Goal: Task Accomplishment & Management: Complete application form

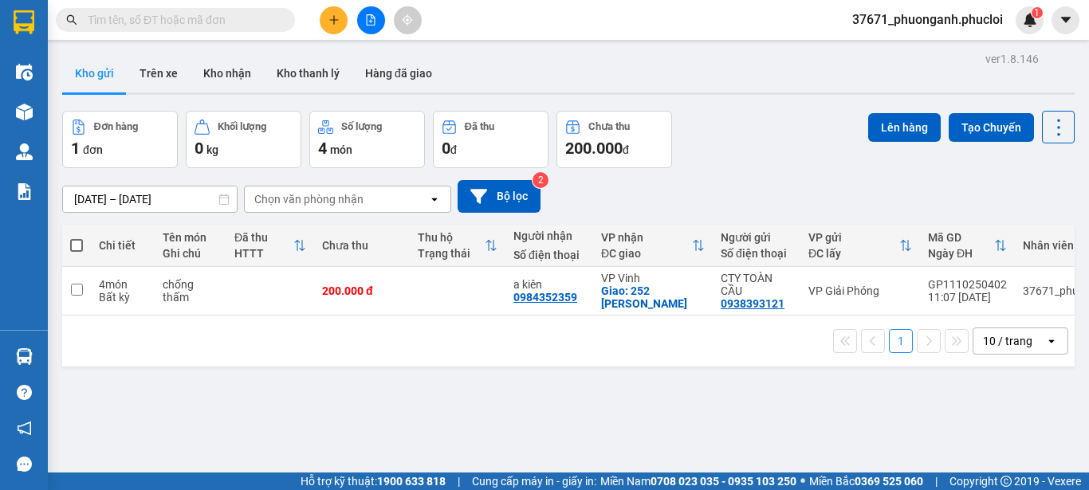
scroll to position [0, 20]
click at [325, 14] on button at bounding box center [334, 20] width 28 height 28
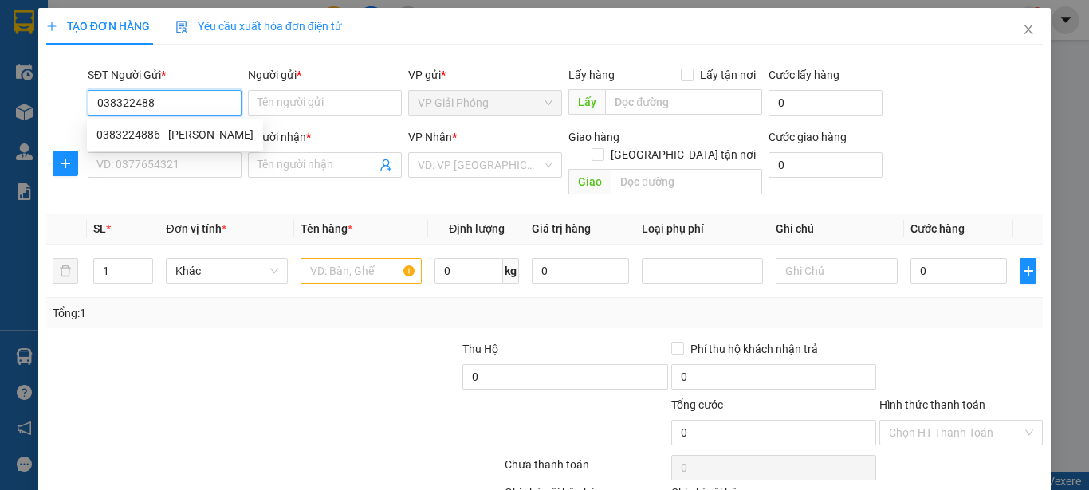
type input "0383224886"
click at [194, 136] on div "0383224886 - khắc lê" at bounding box center [174, 135] width 157 height 18
type input "khắc [PERSON_NAME]"
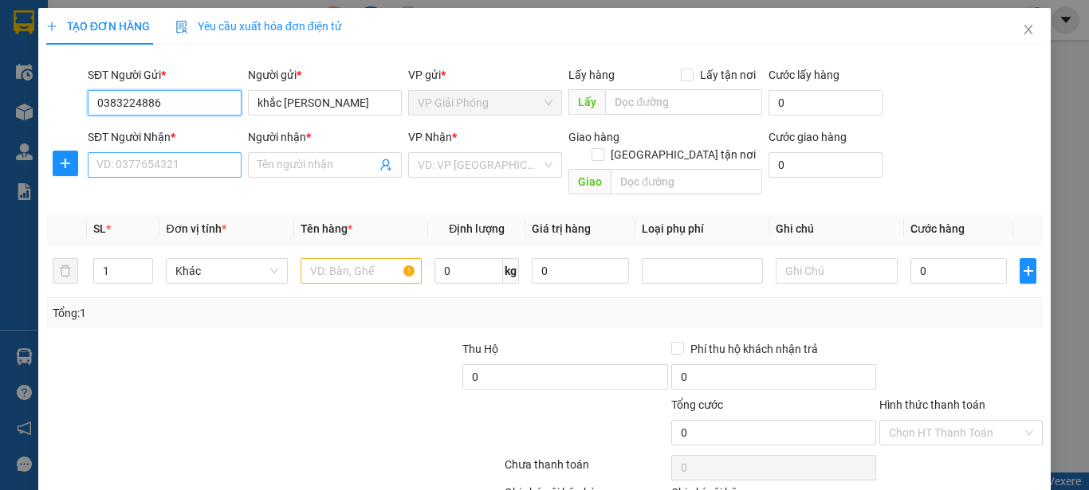
type input "0383224886"
click at [177, 167] on input "SĐT Người Nhận *" at bounding box center [165, 165] width 154 height 26
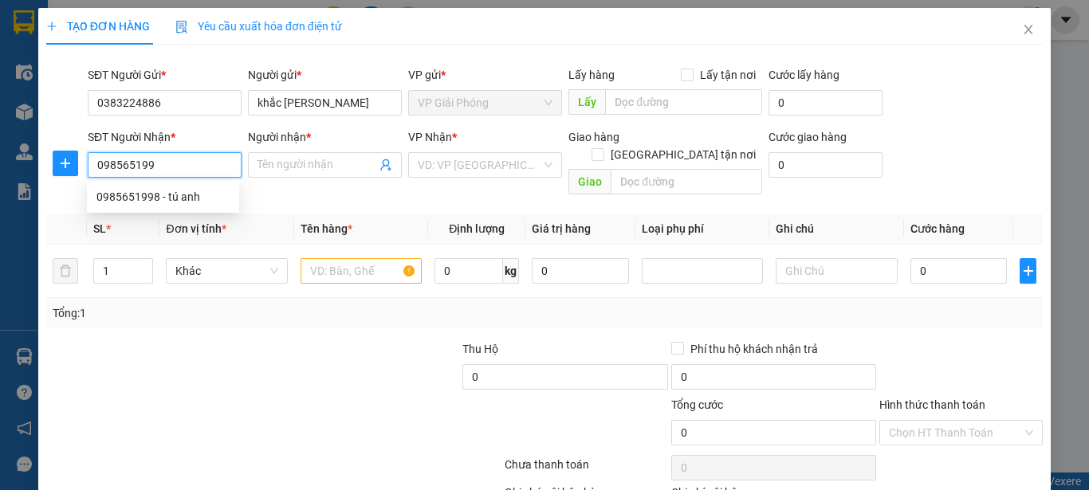
type input "0985651998"
click at [190, 193] on div "0985651998 - tú anh" at bounding box center [162, 197] width 133 height 18
type input "tú anh"
checkbox input "true"
type input "tòa D chugn cư golden city - 6 lý tự tọng sauy lotte"
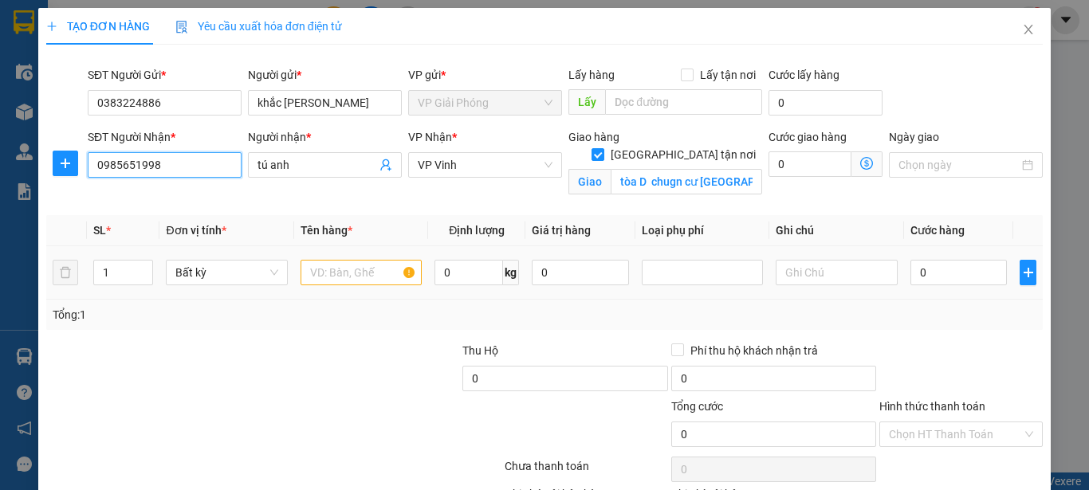
type input "0985651998"
click at [341, 275] on input "text" at bounding box center [361, 273] width 121 height 26
click at [336, 270] on input "text" at bounding box center [361, 273] width 121 height 26
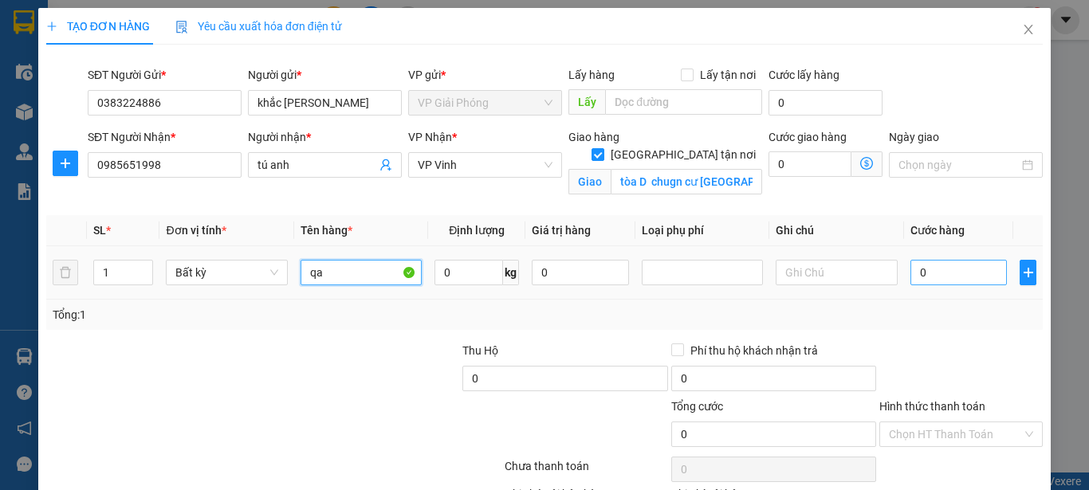
type input "qa"
click at [910, 277] on input "0" at bounding box center [958, 273] width 97 height 26
type input "40"
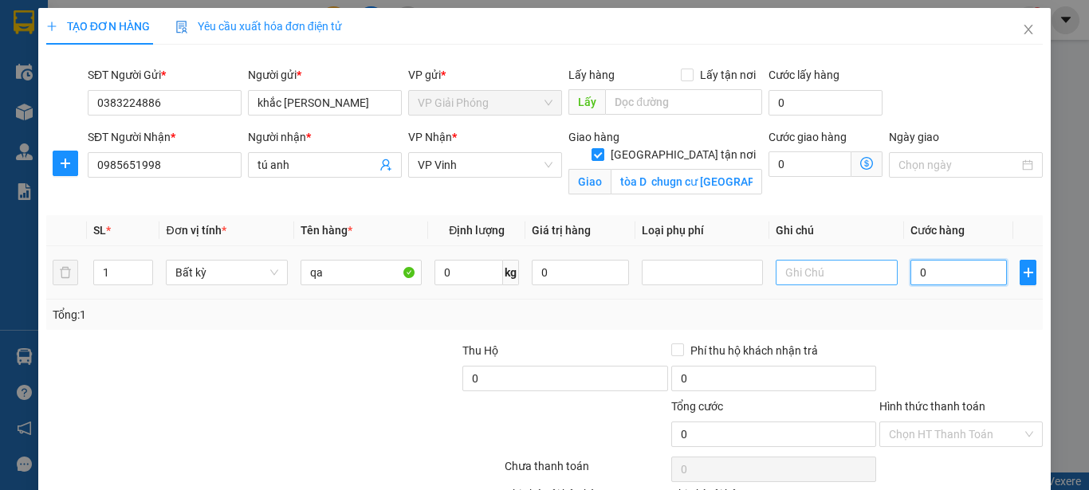
type input "40"
type input "400"
type input "4.000"
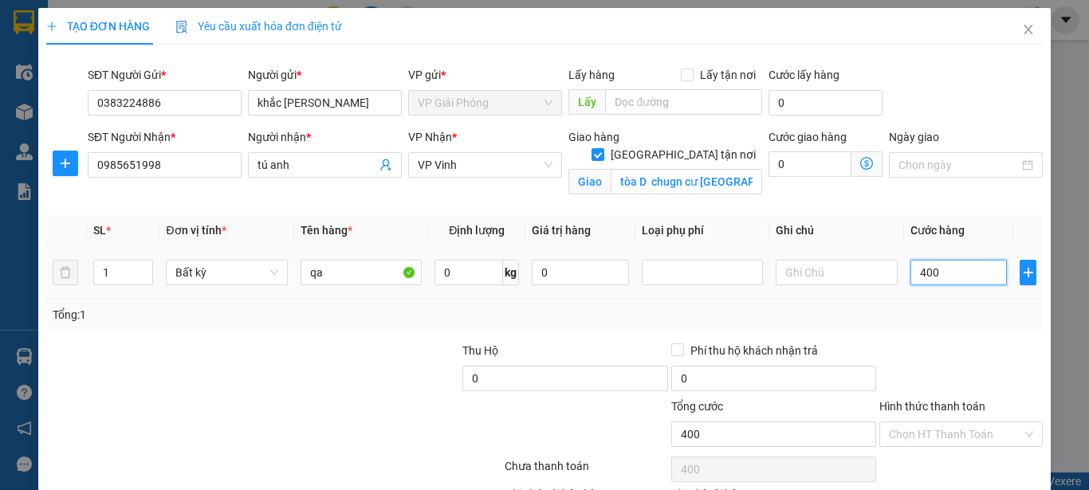
type input "4.000"
type input "40.000"
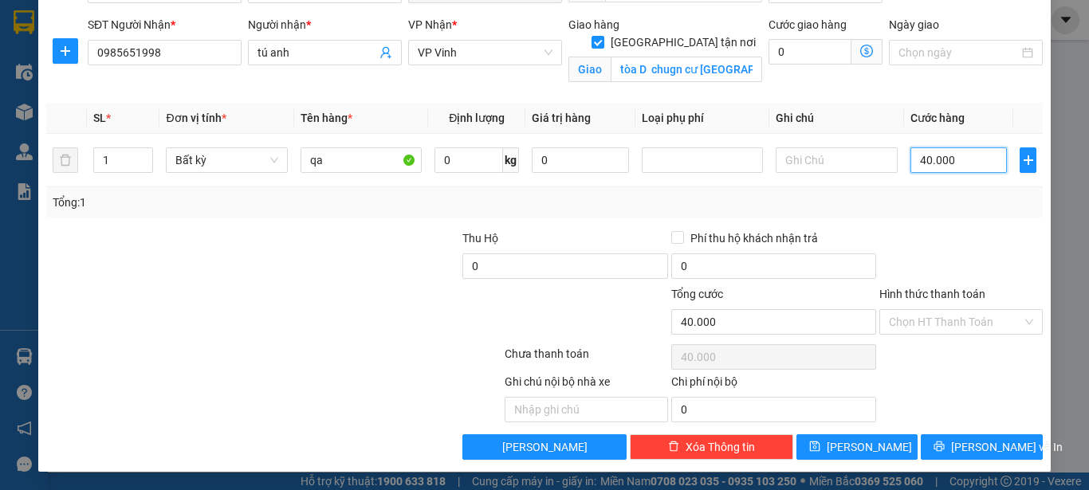
scroll to position [113, 0]
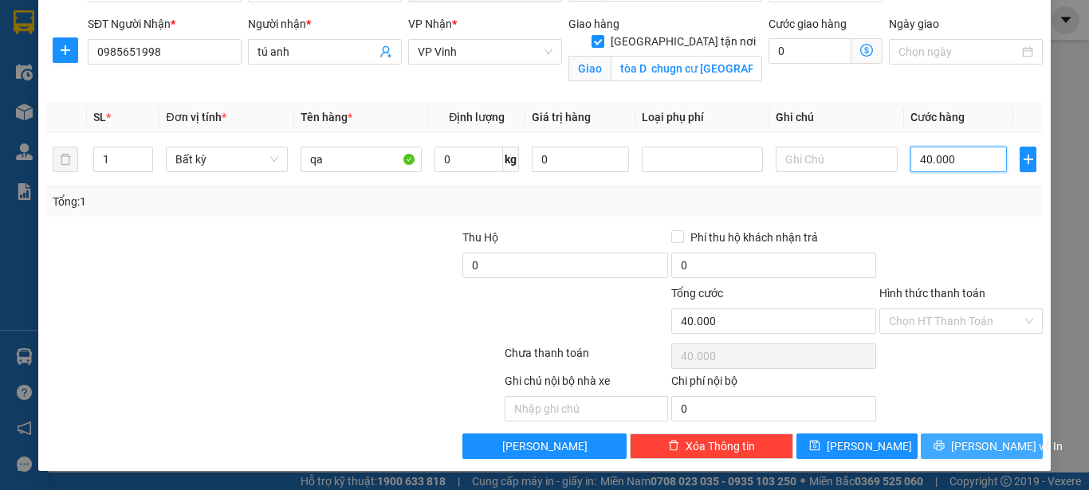
type input "40.000"
click at [954, 446] on button "Lưu và In" at bounding box center [982, 447] width 122 height 26
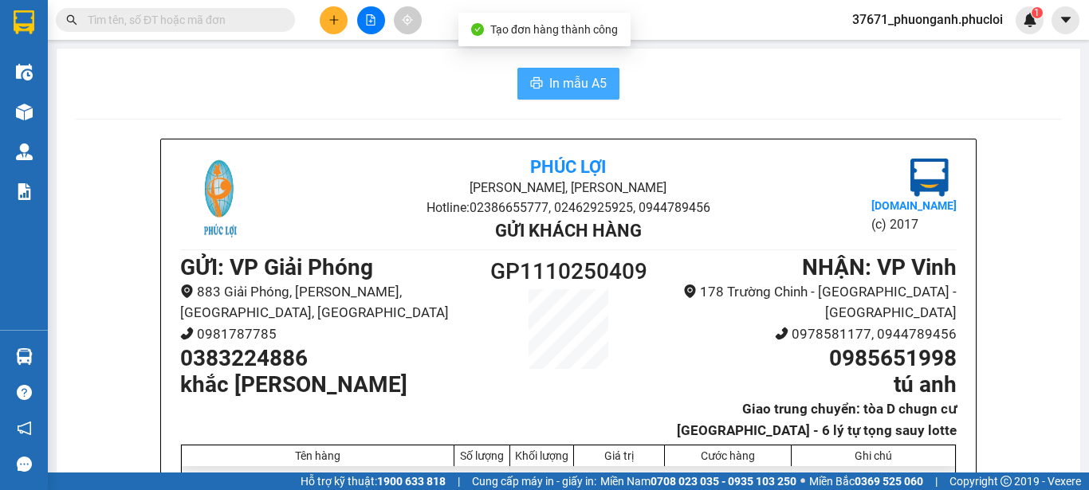
click at [561, 72] on button "In mẫu A5" at bounding box center [568, 84] width 102 height 32
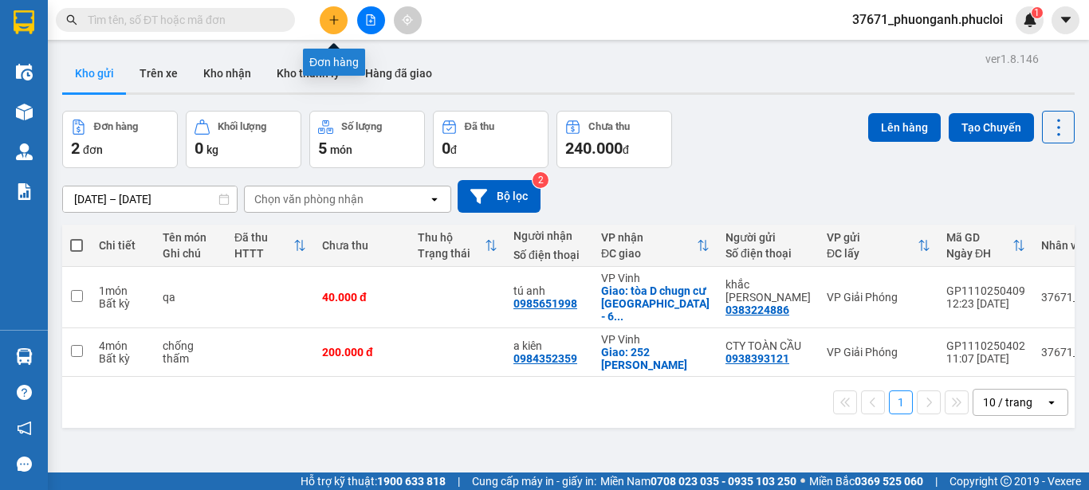
click at [324, 15] on button at bounding box center [334, 20] width 28 height 28
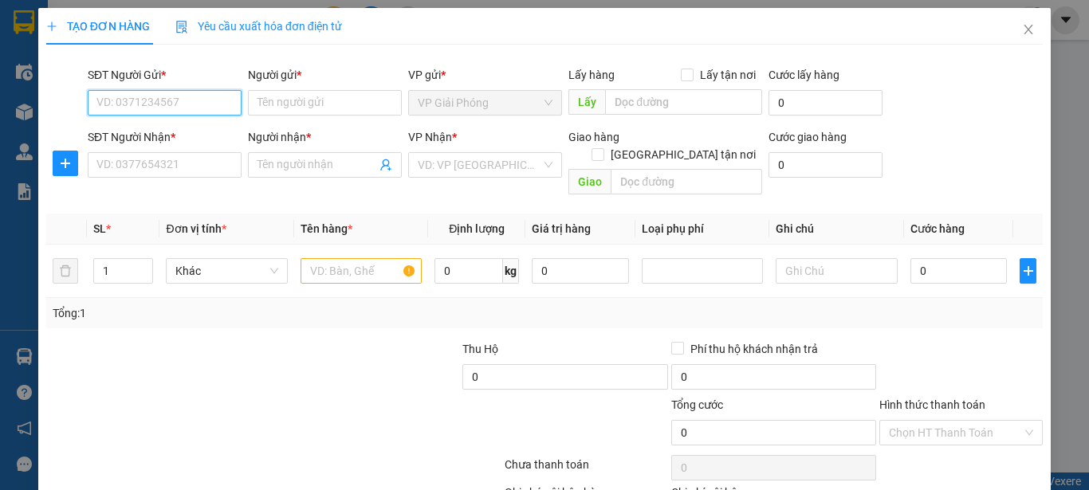
click at [182, 96] on input "SĐT Người Gửi *" at bounding box center [165, 103] width 154 height 26
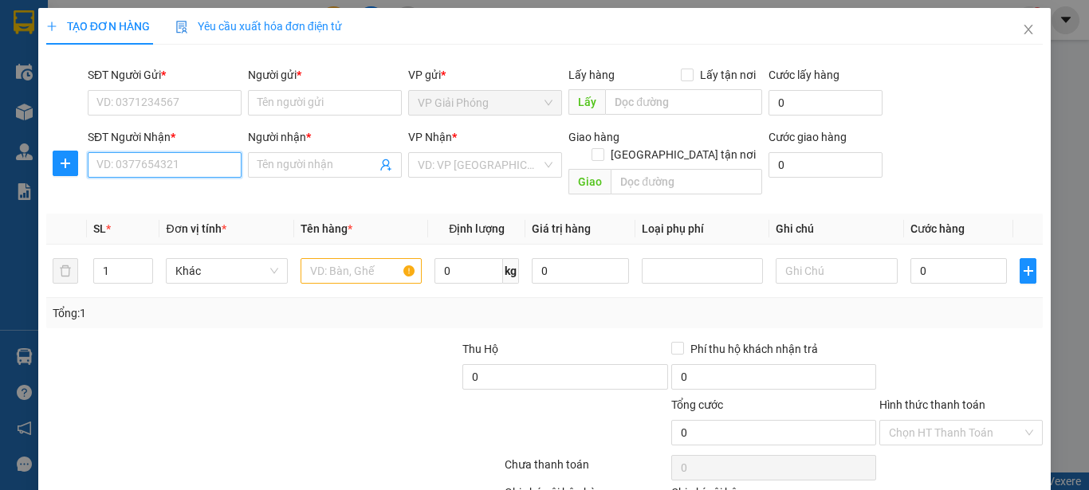
click at [209, 167] on input "SĐT Người Nhận *" at bounding box center [165, 165] width 154 height 26
click at [209, 198] on div "0984869770 - a thanh" at bounding box center [162, 197] width 133 height 18
type input "0984869770"
type input "a thanh"
checkbox input "true"
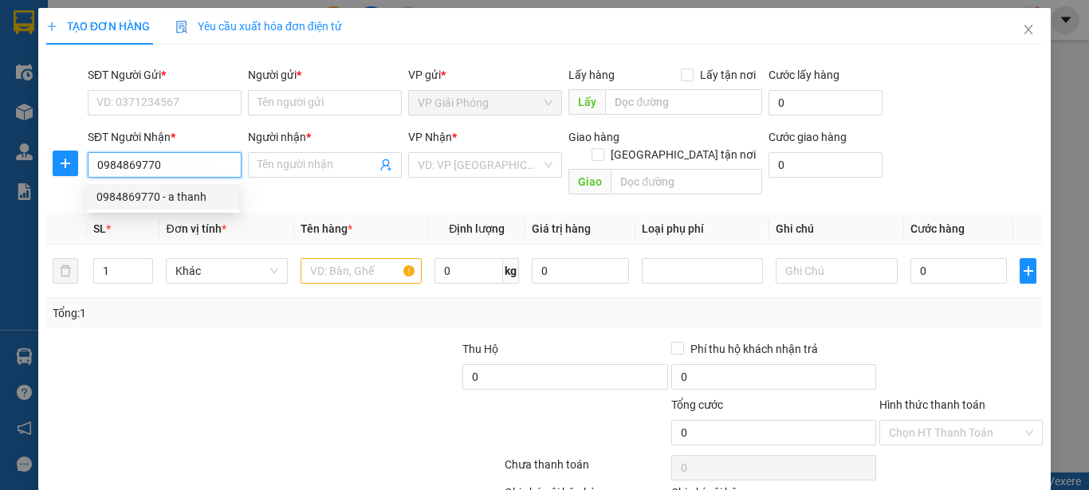
type input "159 Hà Huy Tập"
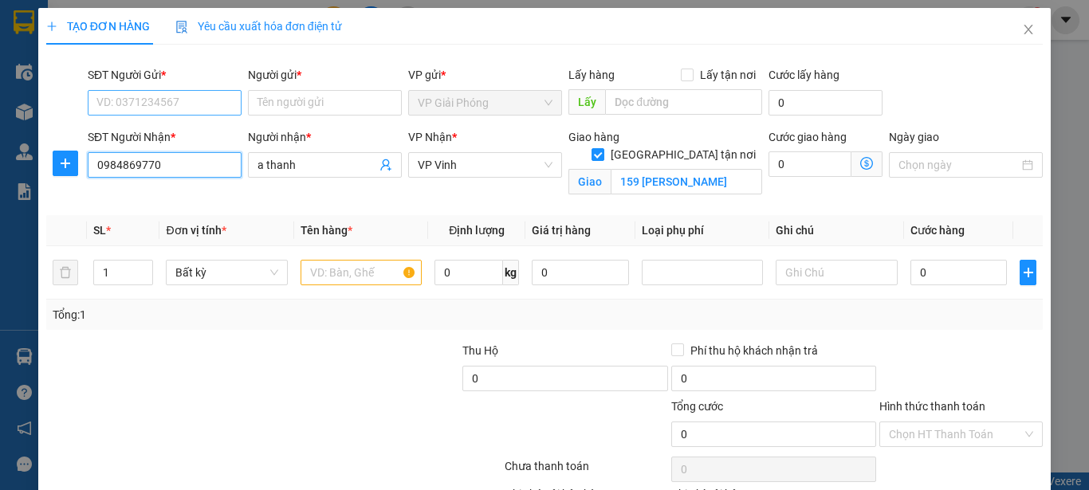
type input "0984869770"
click at [162, 97] on input "SĐT Người Gửi *" at bounding box center [165, 103] width 154 height 26
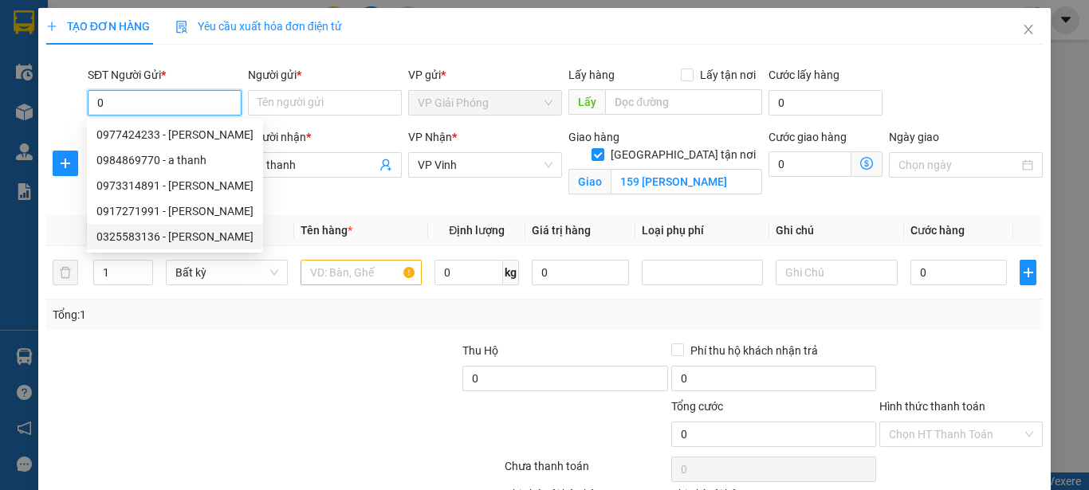
click at [159, 237] on div "0325583136 - thanh chung" at bounding box center [174, 237] width 157 height 18
type input "0325583136"
type input "[PERSON_NAME]"
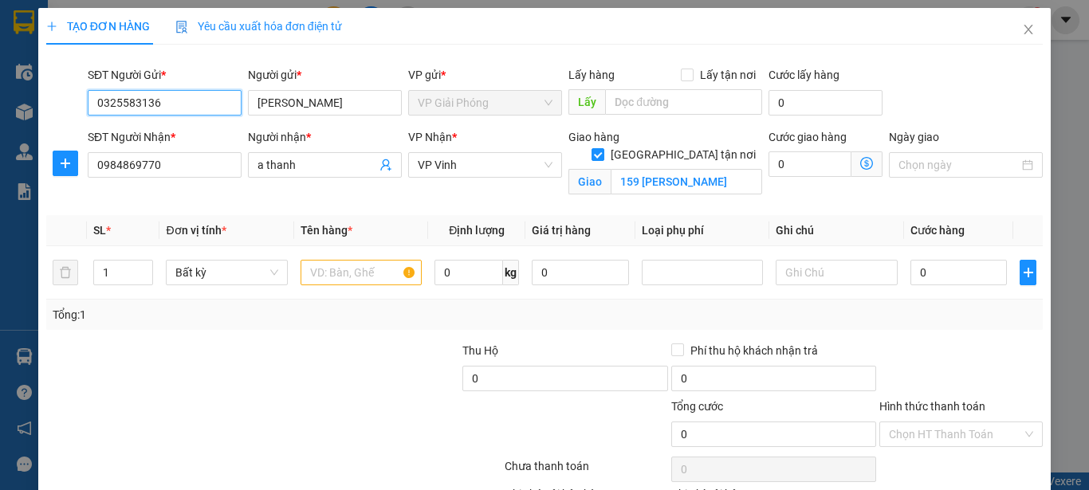
type input "0325583136"
click at [317, 286] on div at bounding box center [361, 273] width 121 height 32
click at [318, 276] on input "text" at bounding box center [361, 273] width 121 height 26
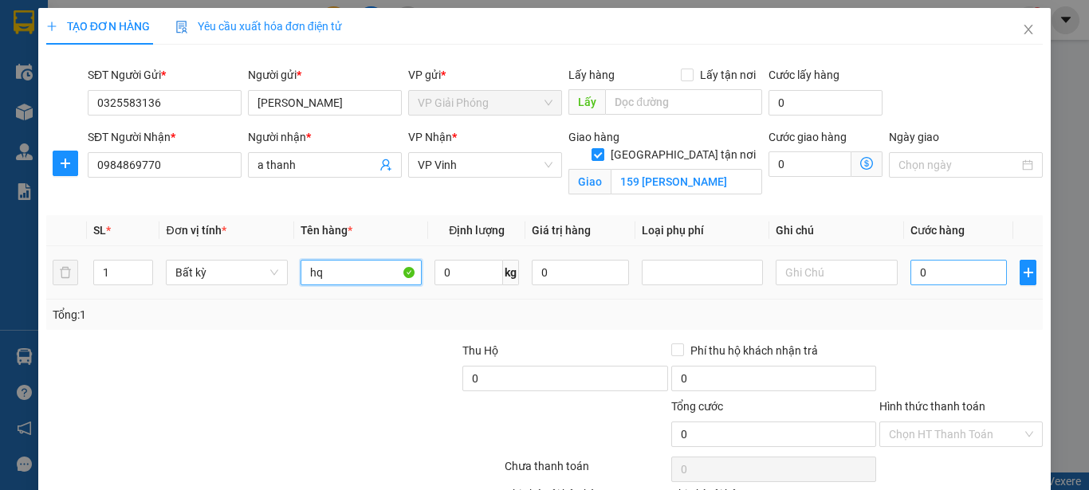
type input "hq"
click at [910, 272] on input "0" at bounding box center [958, 273] width 97 height 26
click at [910, 271] on input "0" at bounding box center [958, 273] width 97 height 26
click at [120, 266] on input "1" at bounding box center [123, 273] width 59 height 24
type input "2"
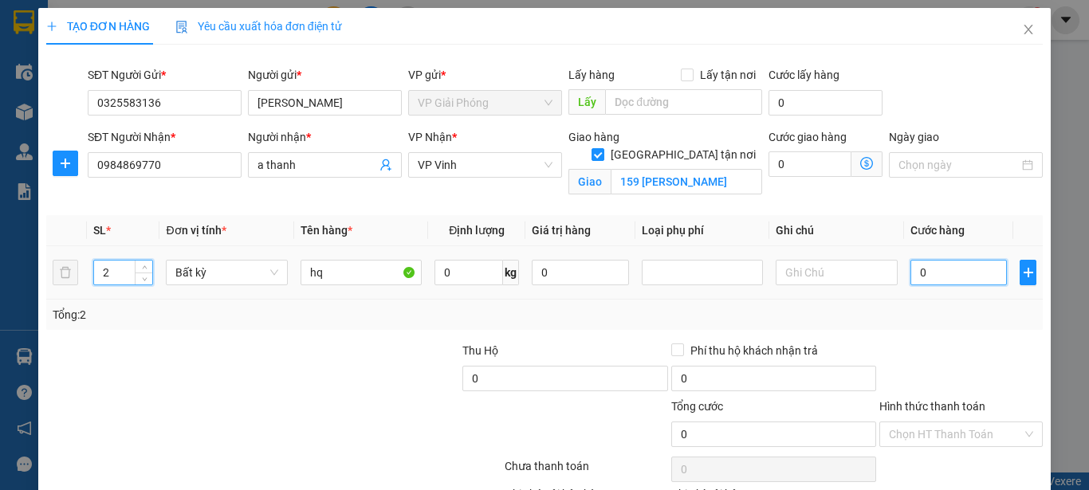
click at [910, 273] on input "0" at bounding box center [958, 273] width 97 height 26
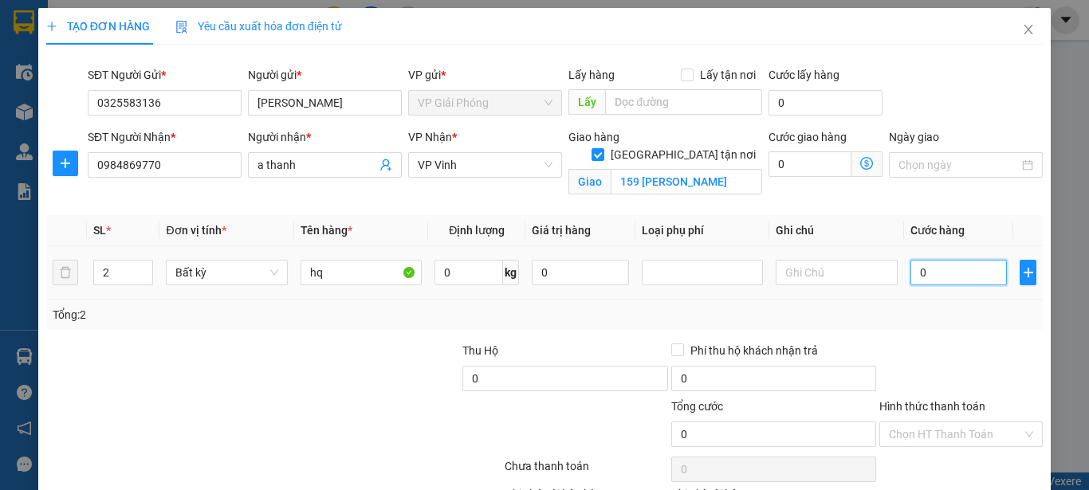
click at [910, 273] on input "0" at bounding box center [958, 273] width 97 height 26
type input "50"
type input "500"
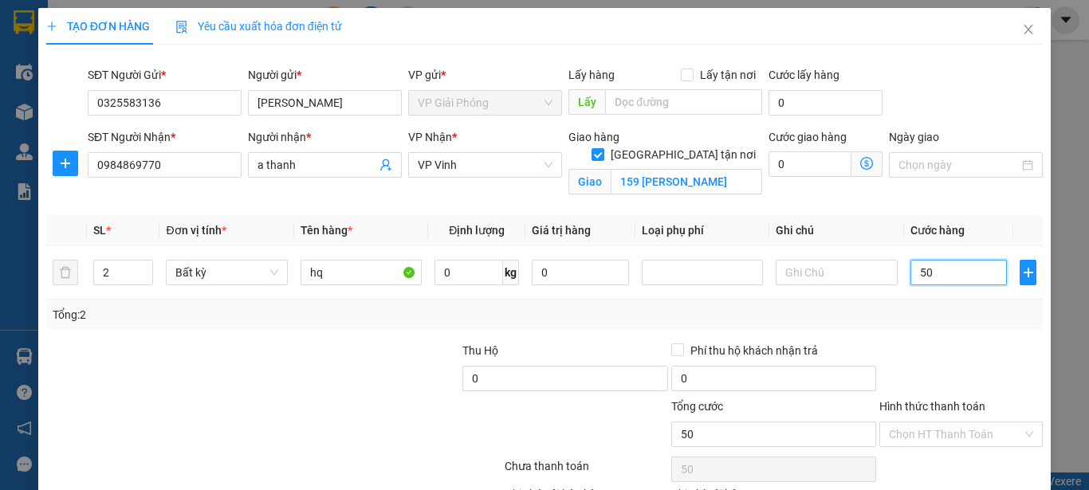
type input "500"
type input "5.000"
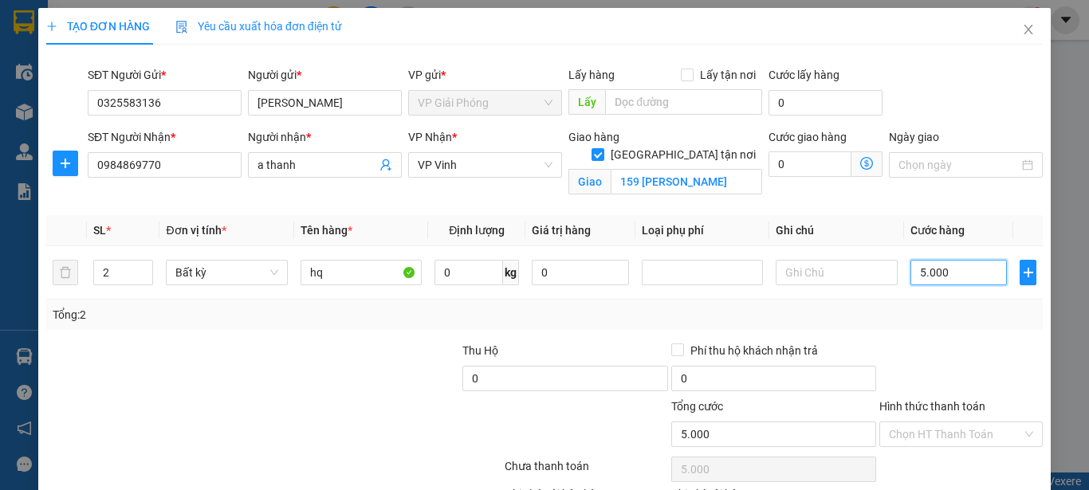
type input "50.000"
click at [962, 277] on input "50.000" at bounding box center [958, 273] width 97 height 26
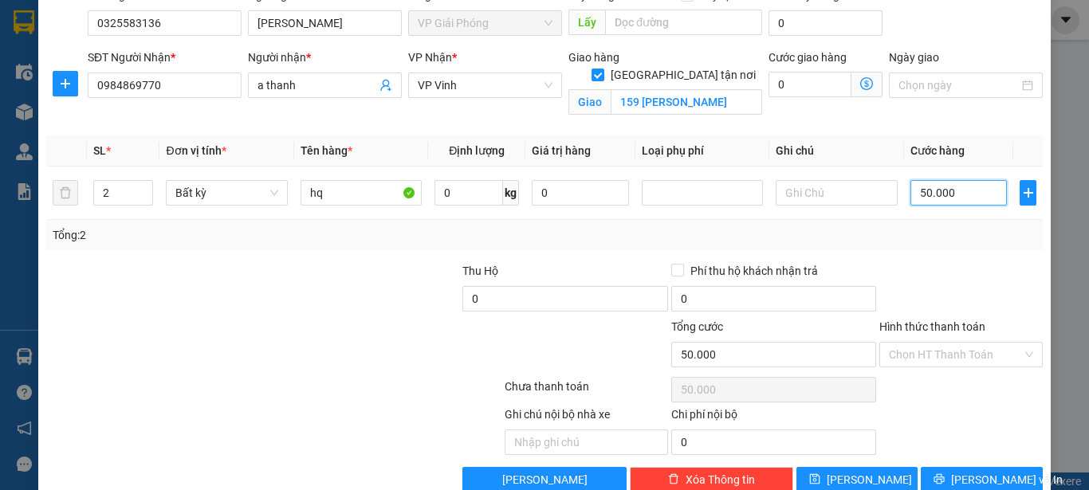
scroll to position [113, 0]
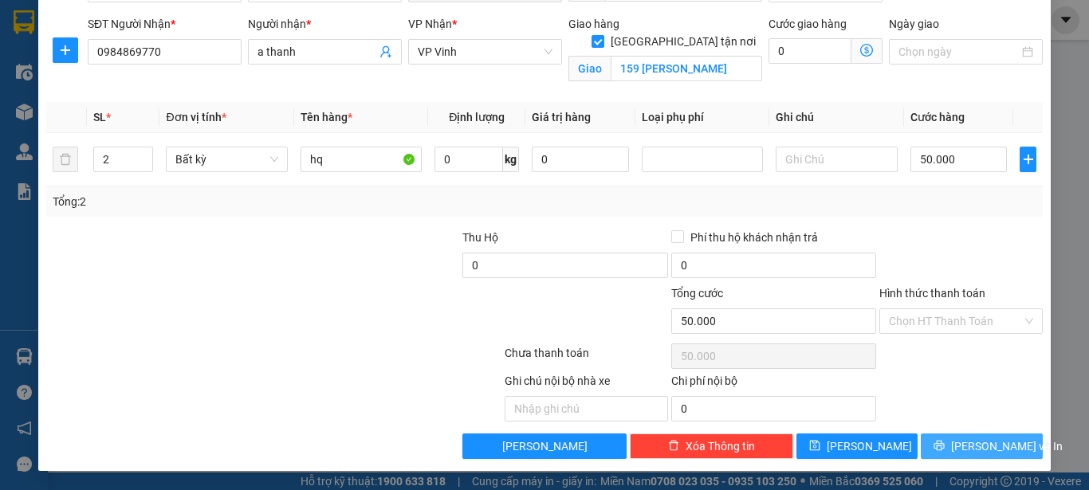
click at [951, 446] on button "Lưu và In" at bounding box center [982, 447] width 122 height 26
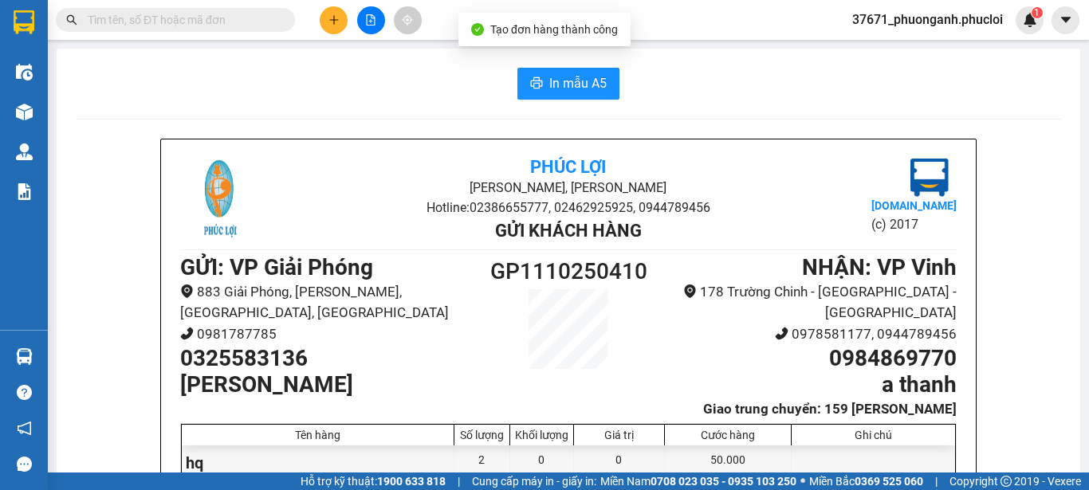
click at [571, 106] on div "In mẫu A5 Phúc Lợi Đường Nguyễn Huệ, Phường Nghi Hương Hotline: 02386655777, 02…" at bounding box center [569, 434] width 1024 height 771
click at [573, 84] on span "In mẫu A5" at bounding box center [577, 83] width 57 height 20
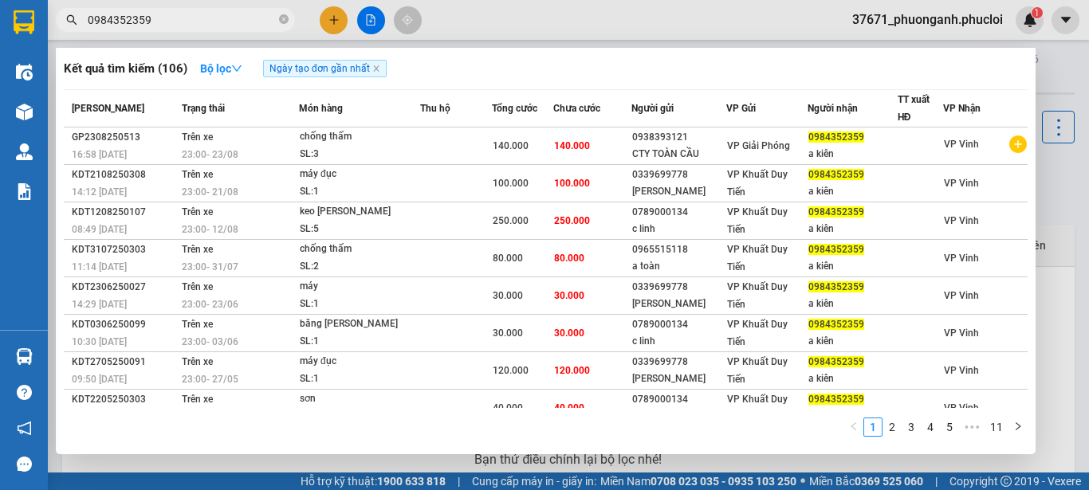
scroll to position [80, 0]
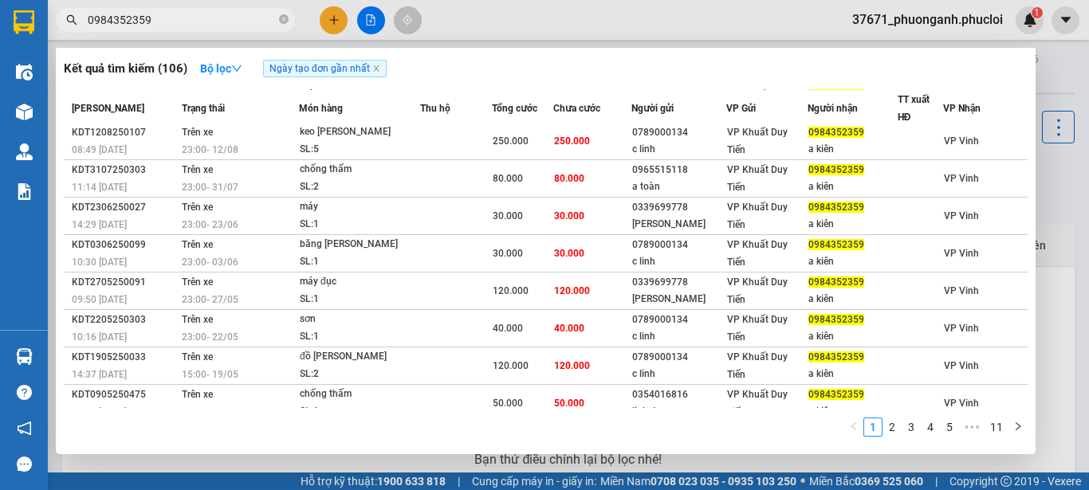
click at [291, 19] on span "0984352359" at bounding box center [175, 20] width 239 height 24
click at [280, 19] on icon "close-circle" at bounding box center [284, 19] width 10 height 10
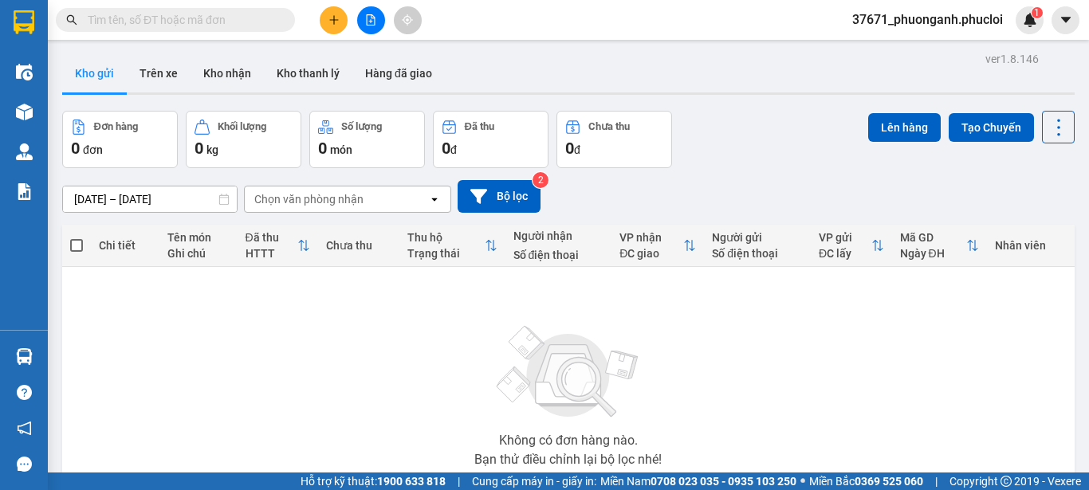
click at [221, 21] on input "text" at bounding box center [182, 20] width 188 height 18
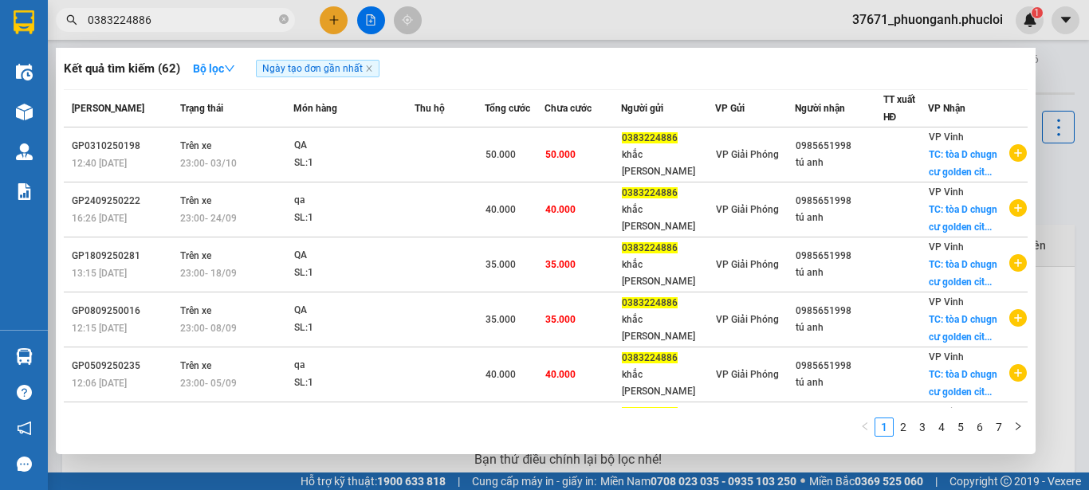
click at [274, 26] on input "0383224886" at bounding box center [182, 20] width 188 height 18
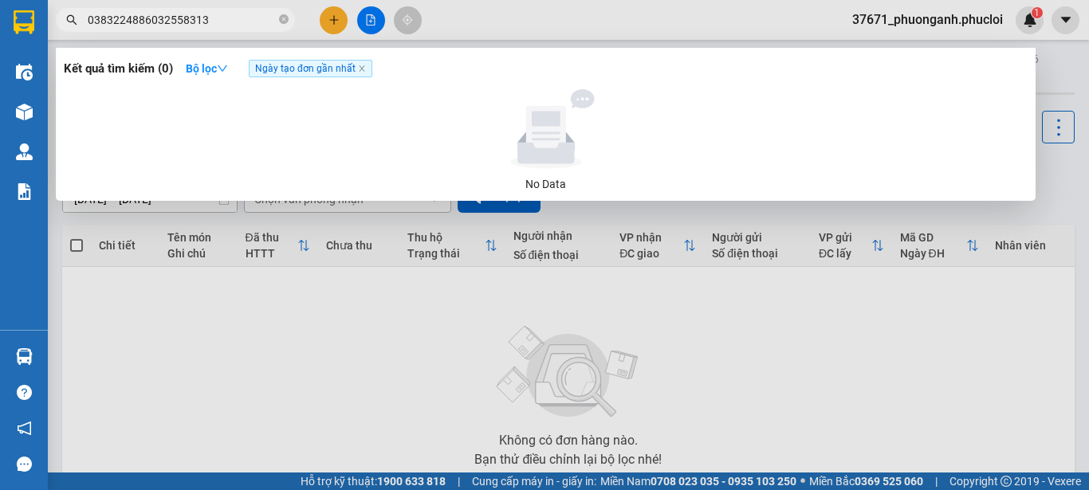
type input "03832248860325583136"
click at [284, 22] on icon "close-circle" at bounding box center [284, 19] width 10 height 10
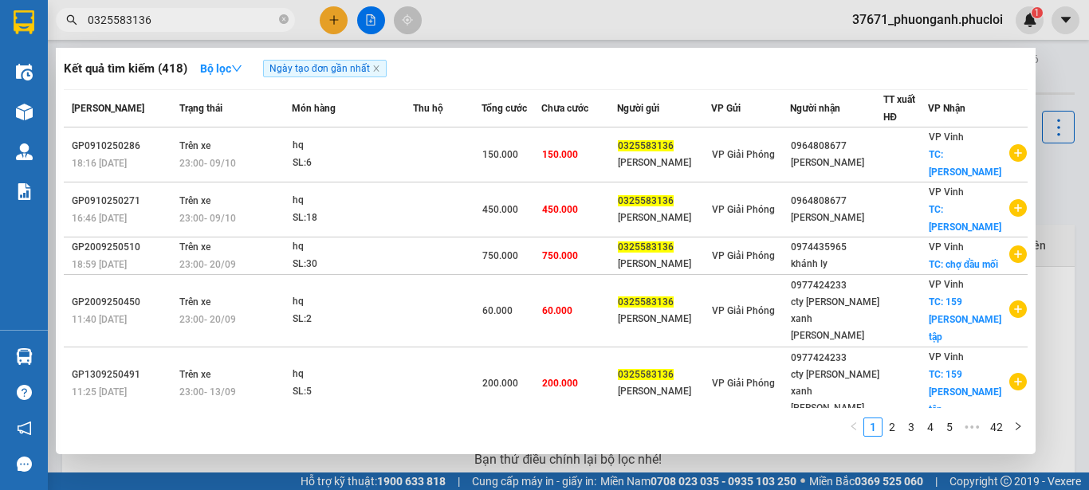
type input "0325583136"
